Goal: Download file/media

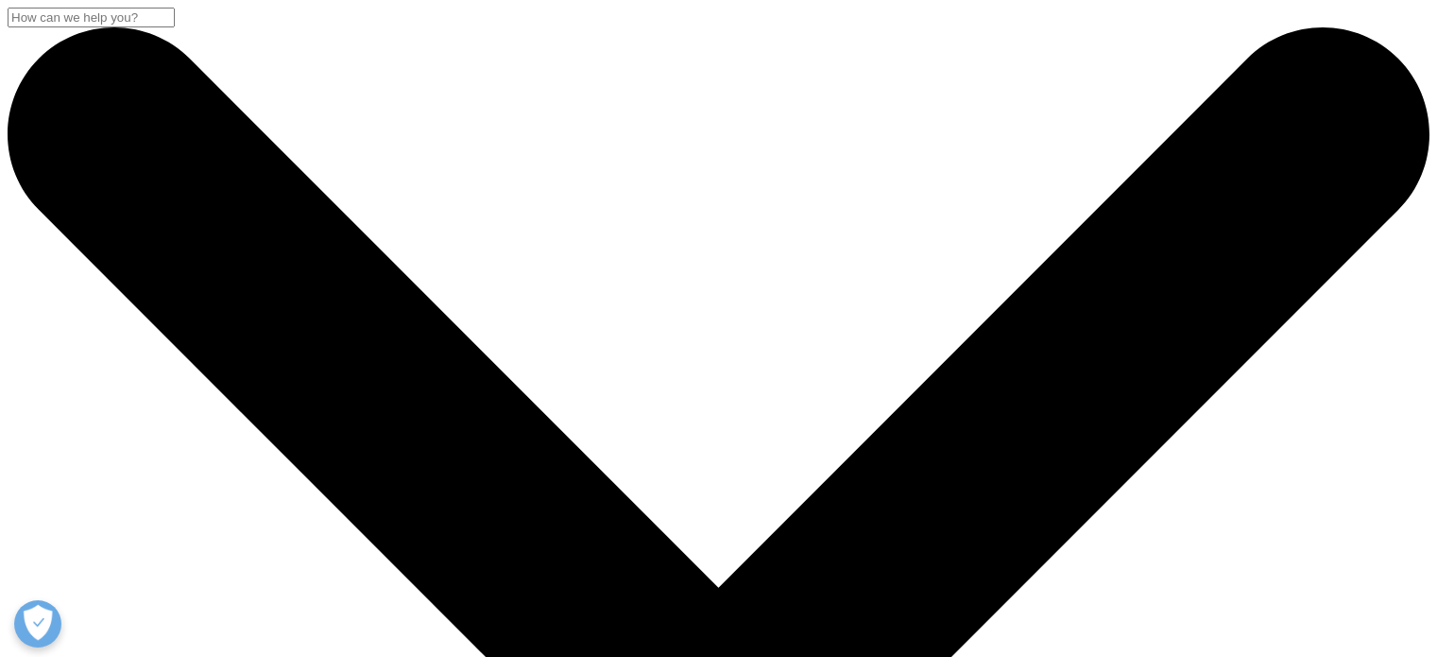
select select "[GEOGRAPHIC_DATA]"
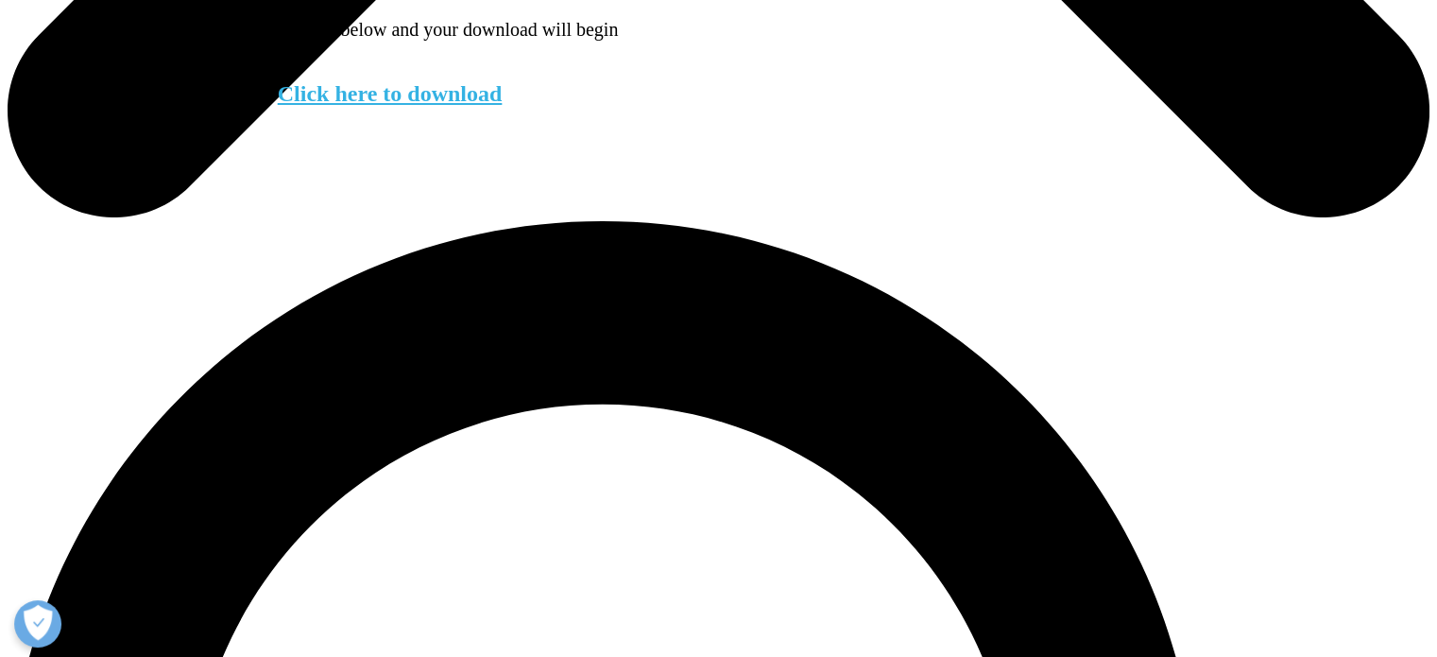
scroll to position [9, 9]
click at [474, 106] on link "Click here to download" at bounding box center [390, 93] width 225 height 25
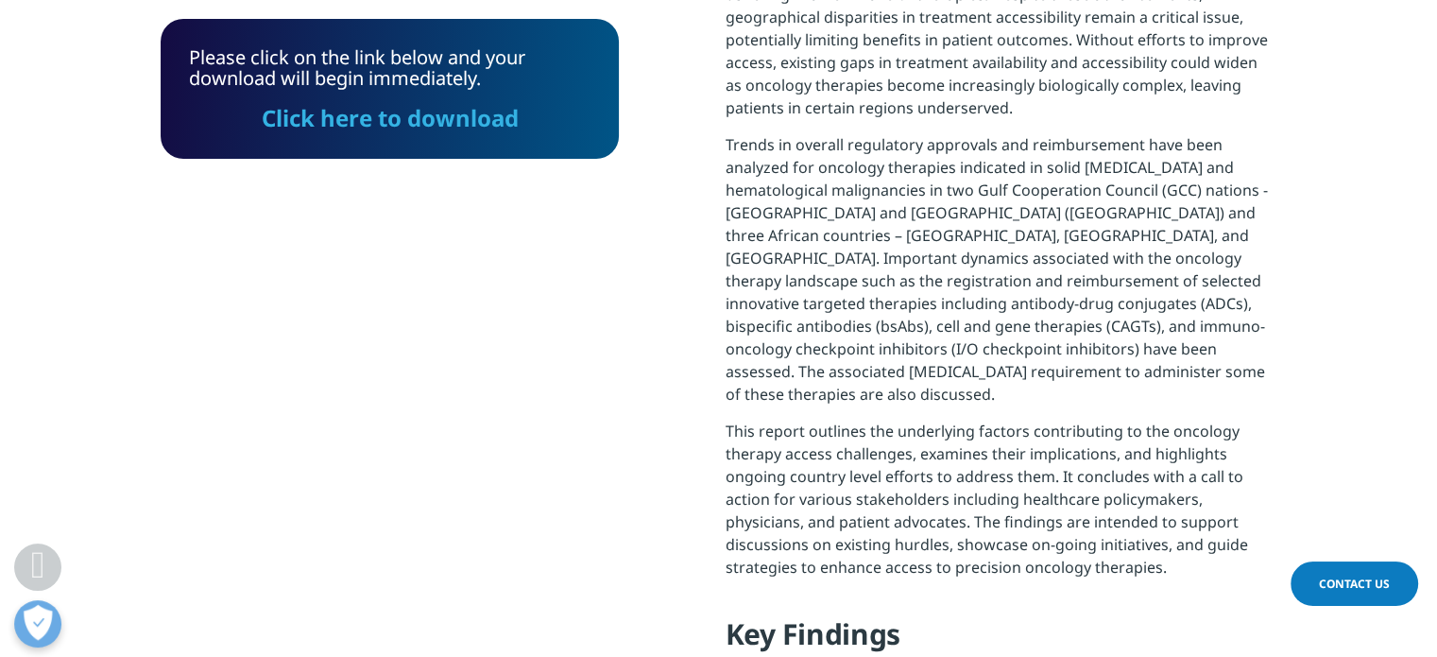
scroll to position [1042, 0]
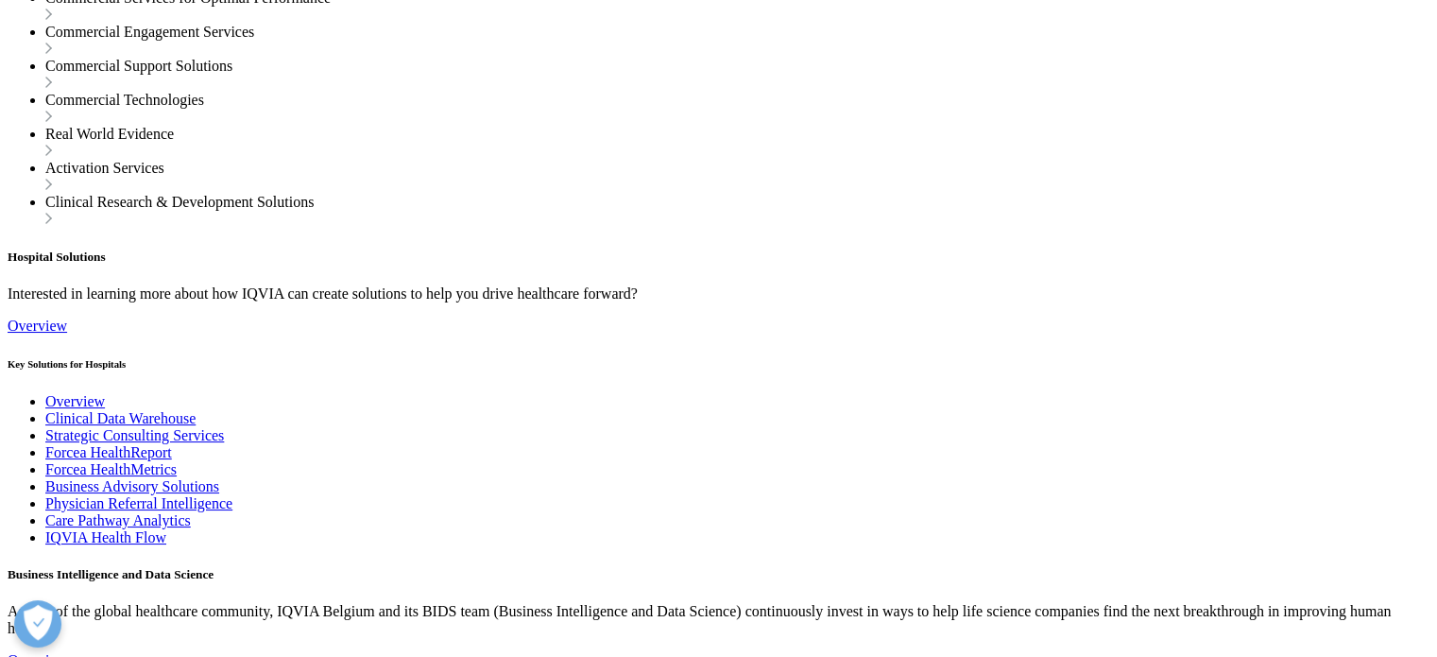
scroll to position [2705, 0]
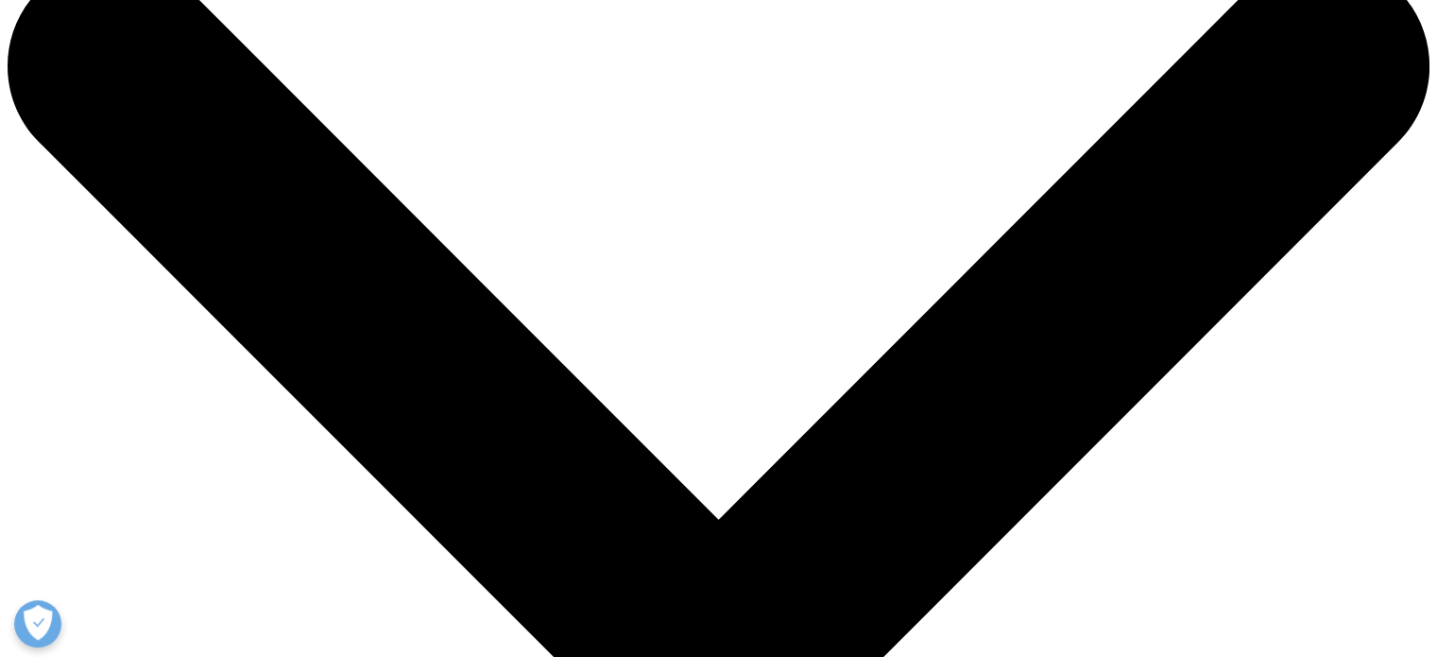
scroll to position [68, 0]
